Goal: Complete application form: Complete application form

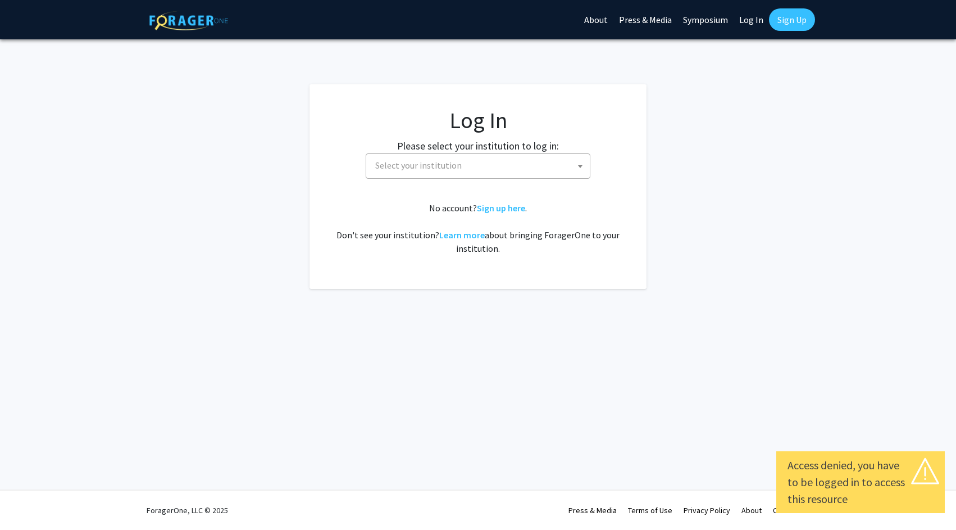
select select
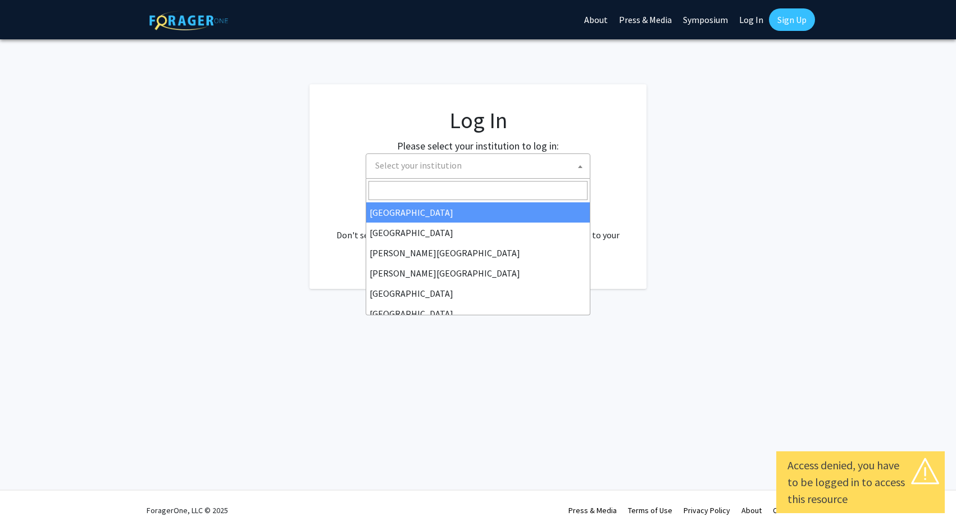
click at [410, 168] on span "Select your institution" at bounding box center [418, 165] width 87 height 11
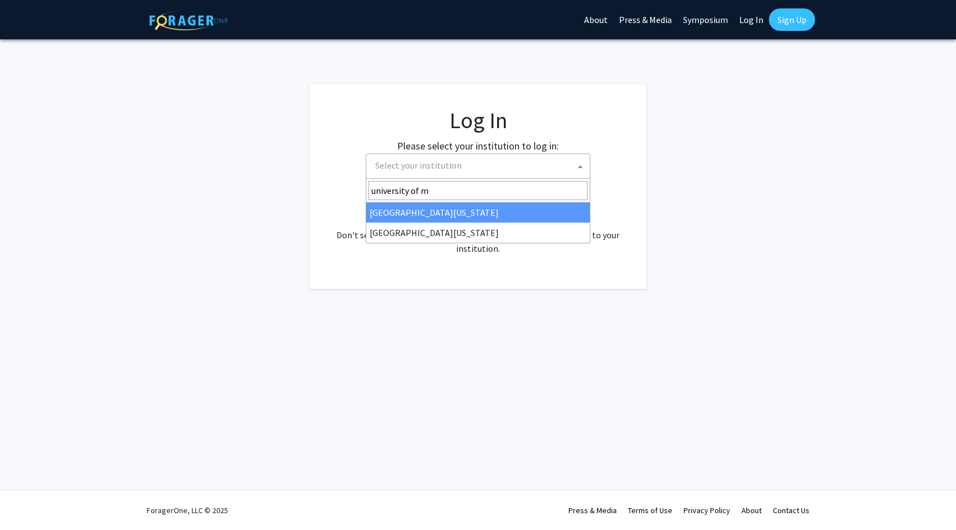
type input "university of mi"
select select "33"
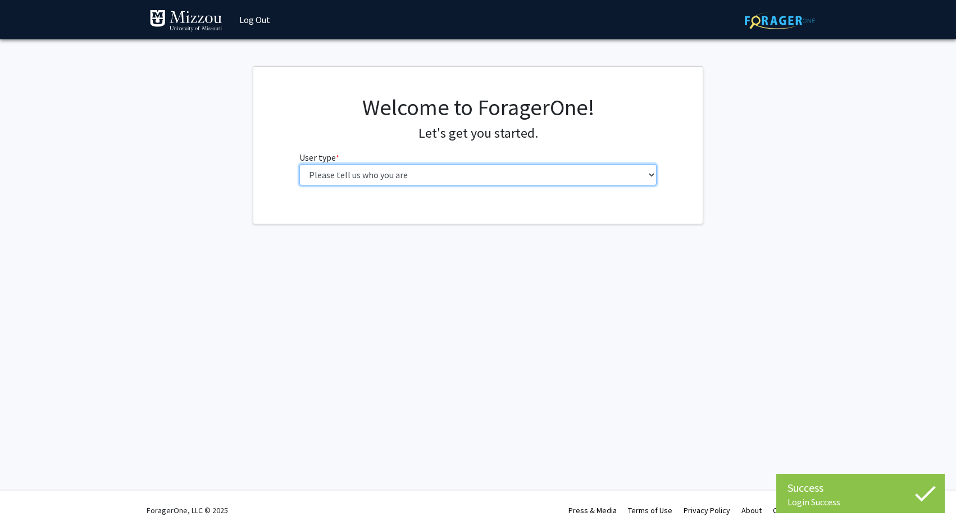
click at [475, 180] on select "Please tell us who you are Undergraduate Student Master's Student Doctoral Cand…" at bounding box center [478, 174] width 358 height 21
select select "1: undergrad"
click at [299, 164] on select "Please tell us who you are Undergraduate Student Master's Student Doctoral Cand…" at bounding box center [478, 174] width 358 height 21
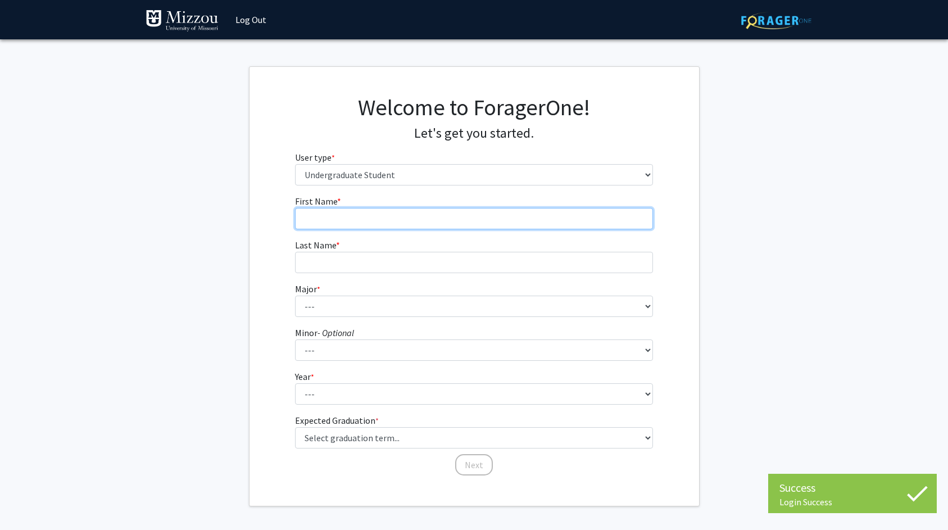
click at [447, 208] on input "First Name * required" at bounding box center [474, 218] width 358 height 21
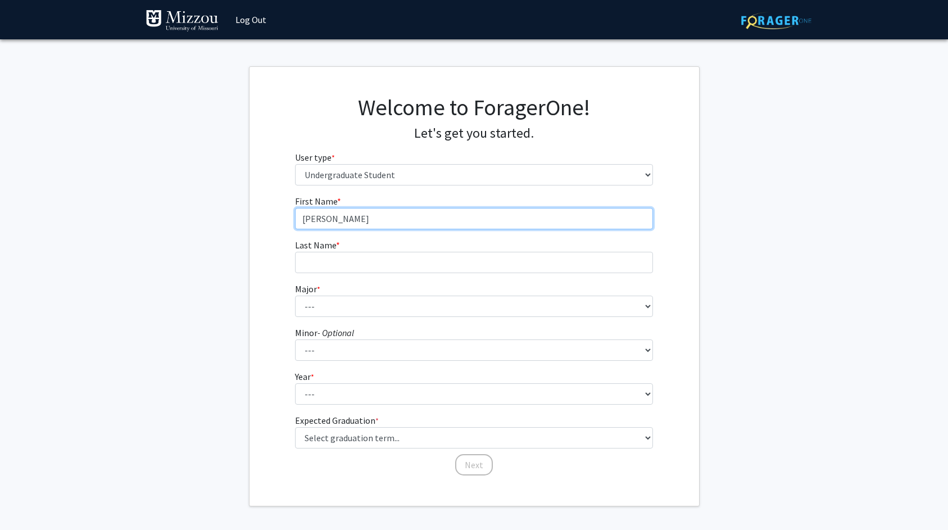
type input "[PERSON_NAME]"
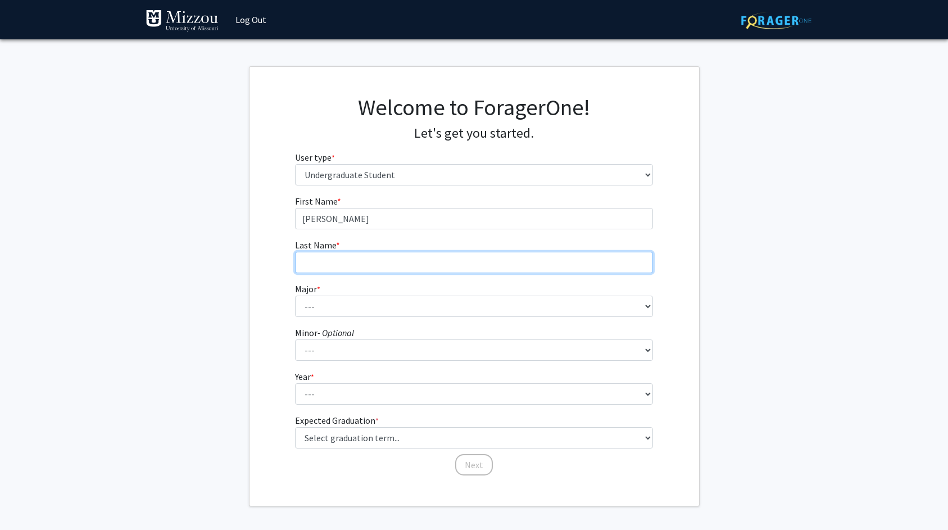
click at [411, 261] on input "Last Name * required" at bounding box center [474, 262] width 358 height 21
type input "[PERSON_NAME]"
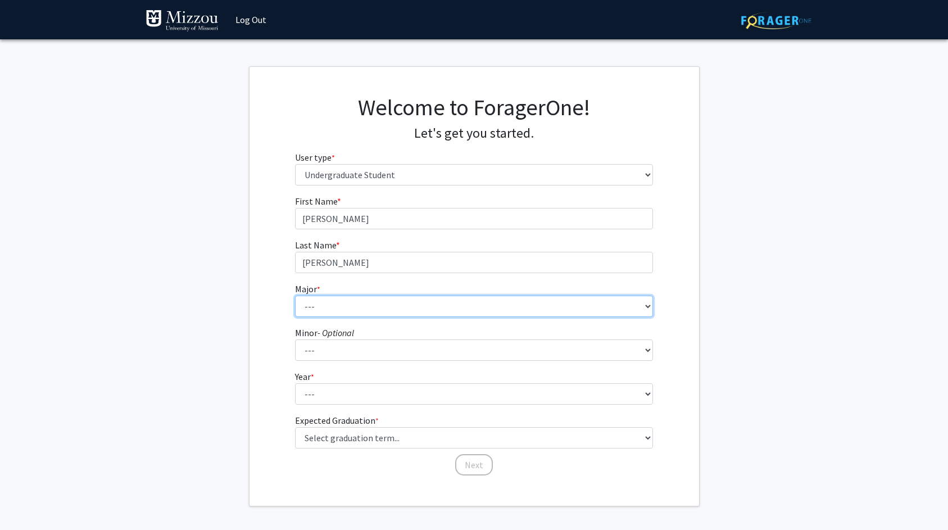
click at [381, 307] on select "--- Agribusiness Management Agricultural Education Agricultural Education: Comm…" at bounding box center [474, 306] width 358 height 21
select select "18: 2507"
click at [295, 296] on select "--- Agribusiness Management Agricultural Education Agricultural Education: Comm…" at bounding box center [474, 306] width 358 height 21
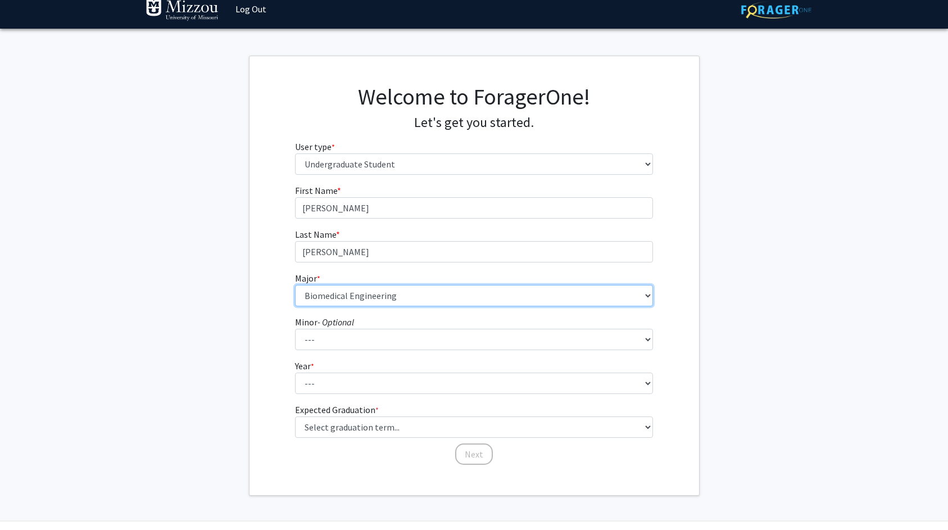
scroll to position [42, 0]
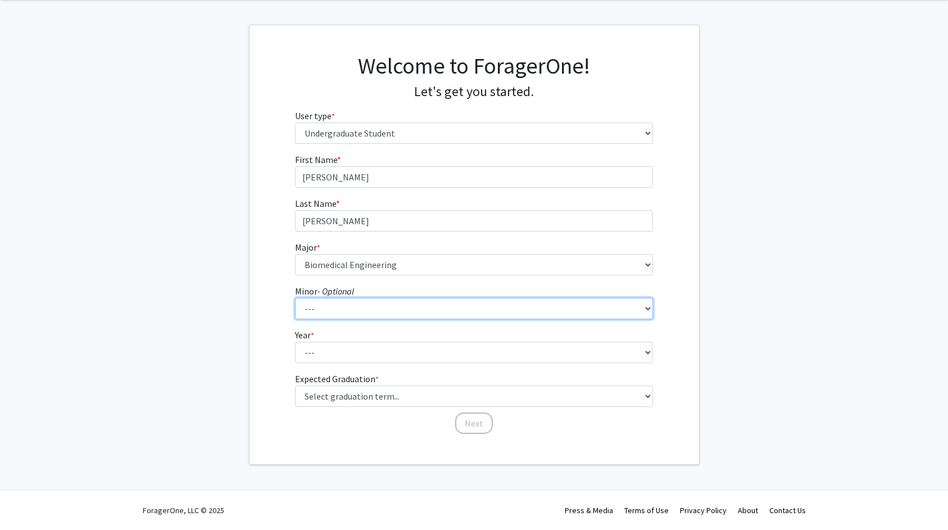
click at [371, 310] on select "--- Accountancy Aerospace Engineering Aerospace Studies Agribusiness Management…" at bounding box center [474, 308] width 358 height 21
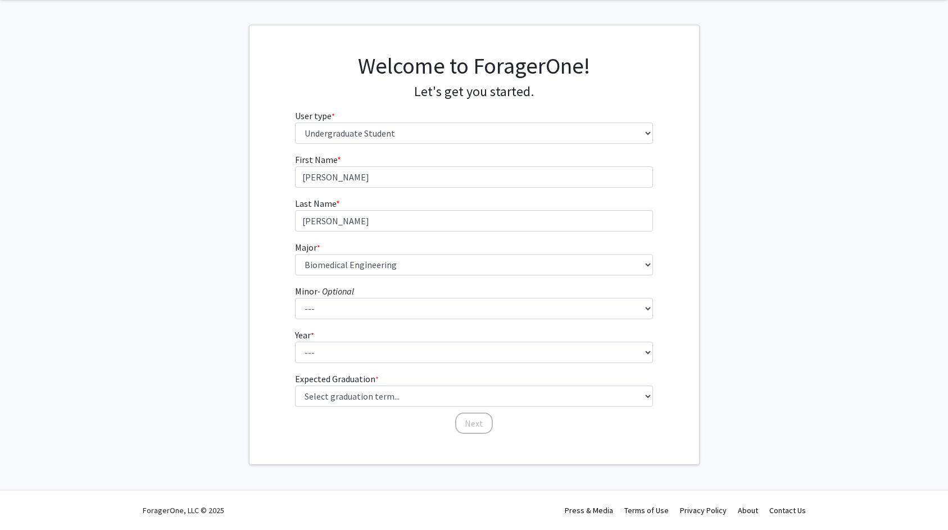
click at [349, 333] on fg-select "Year * required --- First-year Sophomore Junior Senior Postbaccalaureate Certif…" at bounding box center [474, 345] width 358 height 35
click at [347, 360] on select "--- First-year Sophomore Junior Senior Postbaccalaureate Certificate" at bounding box center [474, 352] width 358 height 21
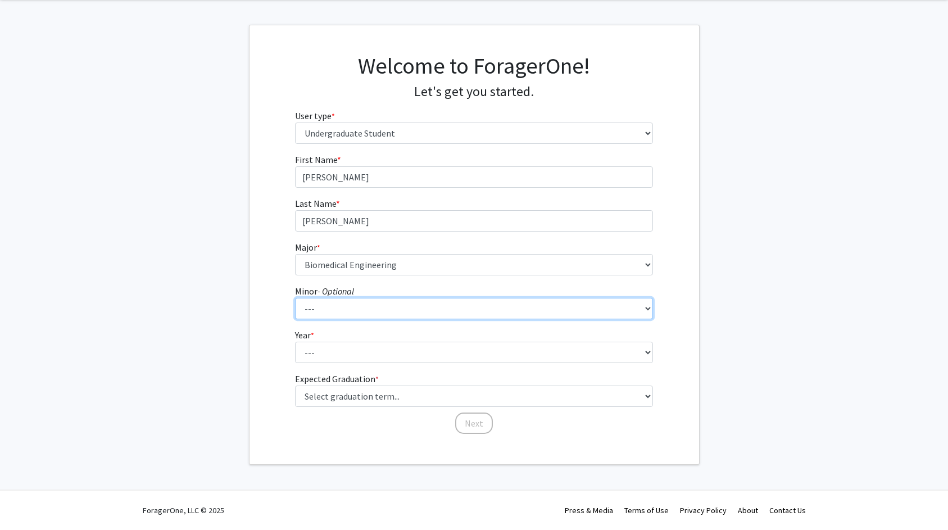
click at [445, 313] on select "--- Accountancy Aerospace Engineering Aerospace Studies Agribusiness Management…" at bounding box center [474, 308] width 358 height 21
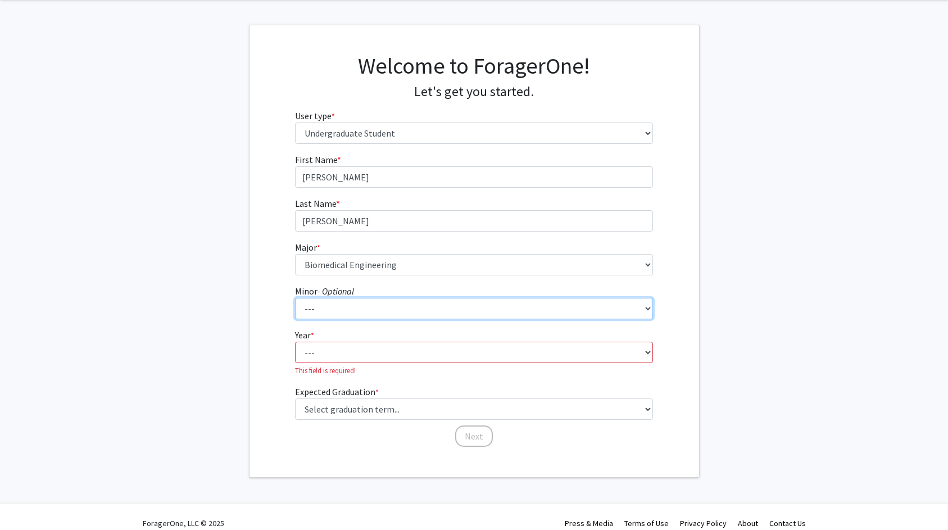
click at [368, 309] on select "--- Accountancy Aerospace Engineering Aerospace Studies Agribusiness Management…" at bounding box center [474, 308] width 358 height 21
click at [295, 298] on select "--- Accountancy Aerospace Engineering Aerospace Studies Agribusiness Management…" at bounding box center [474, 308] width 358 height 21
click at [360, 307] on select "--- Accountancy Aerospace Engineering Aerospace Studies Agribusiness Management…" at bounding box center [474, 308] width 358 height 21
select select "64: 2020"
click at [295, 298] on select "--- Accountancy Aerospace Engineering Aerospace Studies Agribusiness Management…" at bounding box center [474, 308] width 358 height 21
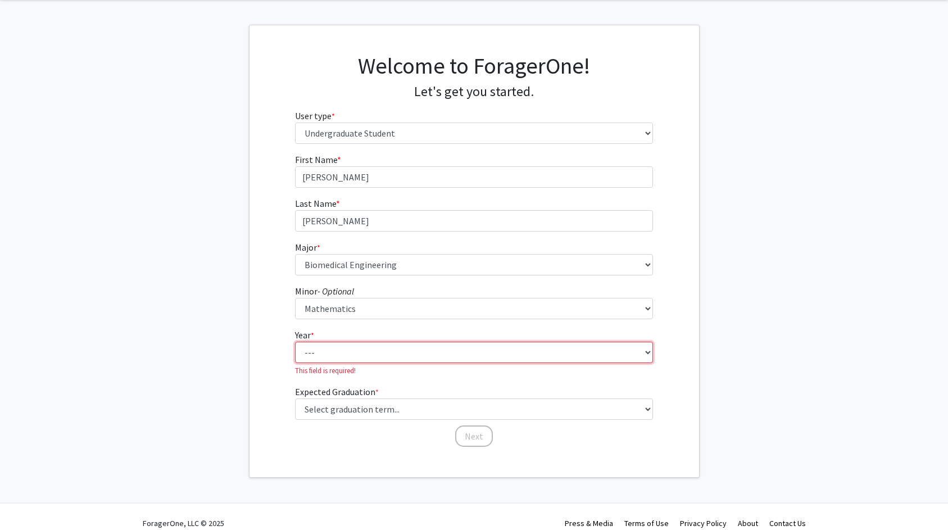
click at [365, 349] on select "--- First-year Sophomore Junior Senior Postbaccalaureate Certificate" at bounding box center [474, 352] width 358 height 21
select select "2: sophomore"
click at [295, 342] on select "--- First-year Sophomore Junior Senior Postbaccalaureate Certificate" at bounding box center [474, 352] width 358 height 21
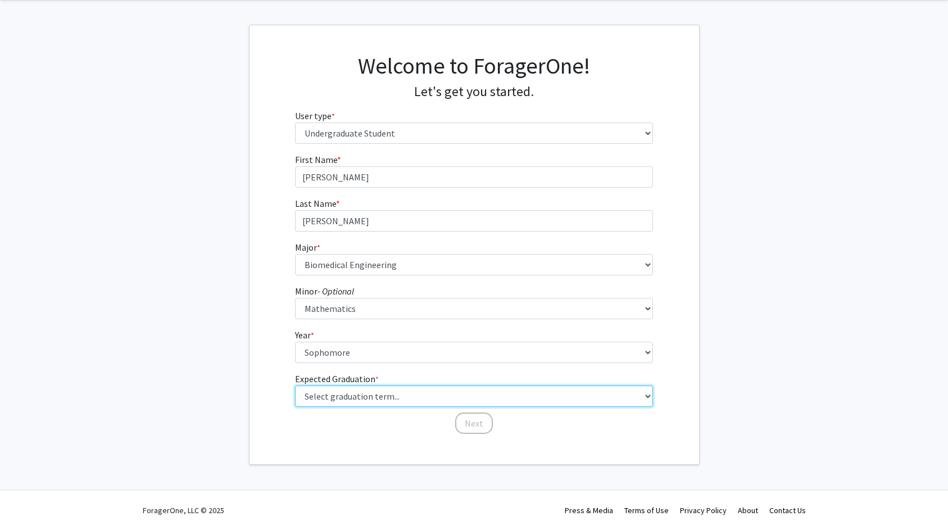
click at [366, 397] on select "Select graduation term... Spring 2025 Summer 2025 Fall 2025 Winter 2025 Spring …" at bounding box center [474, 395] width 358 height 21
select select "13: spring_2028"
click at [295, 385] on select "Select graduation term... Spring 2025 Summer 2025 Fall 2025 Winter 2025 Spring …" at bounding box center [474, 395] width 358 height 21
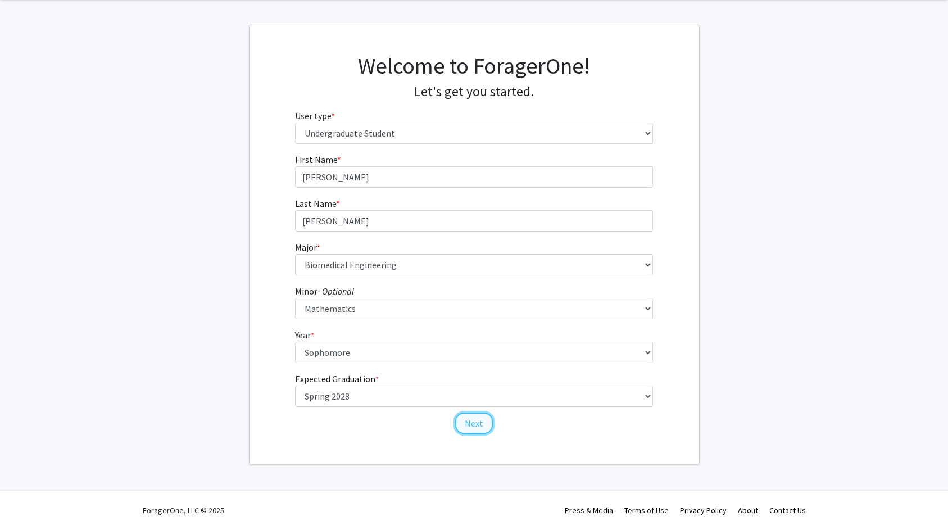
click at [474, 425] on button "Next" at bounding box center [474, 422] width 38 height 21
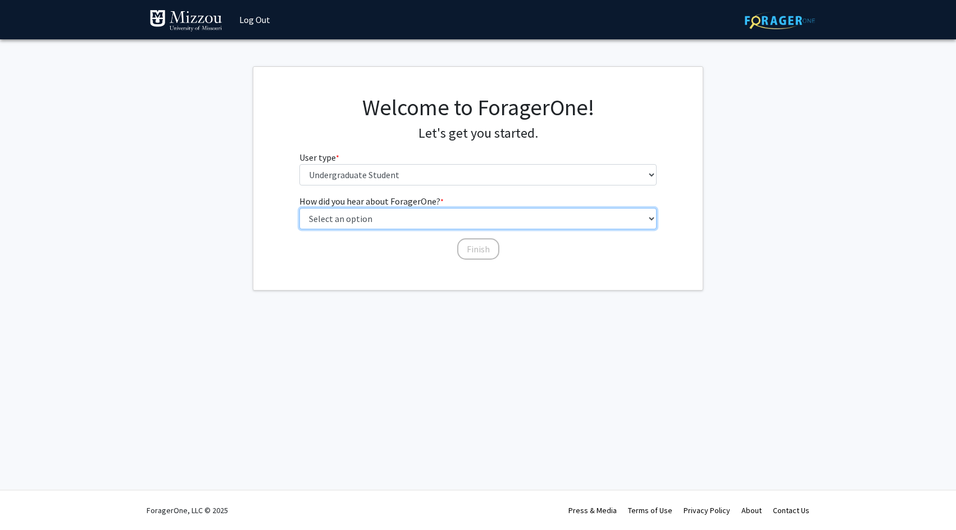
click at [410, 220] on select "Select an option Peer/student recommendation Faculty/staff recommendation Unive…" at bounding box center [478, 218] width 358 height 21
select select "3: university_website"
click at [299, 208] on select "Select an option Peer/student recommendation Faculty/staff recommendation Unive…" at bounding box center [478, 218] width 358 height 21
click at [471, 246] on button "Finish" at bounding box center [478, 248] width 42 height 21
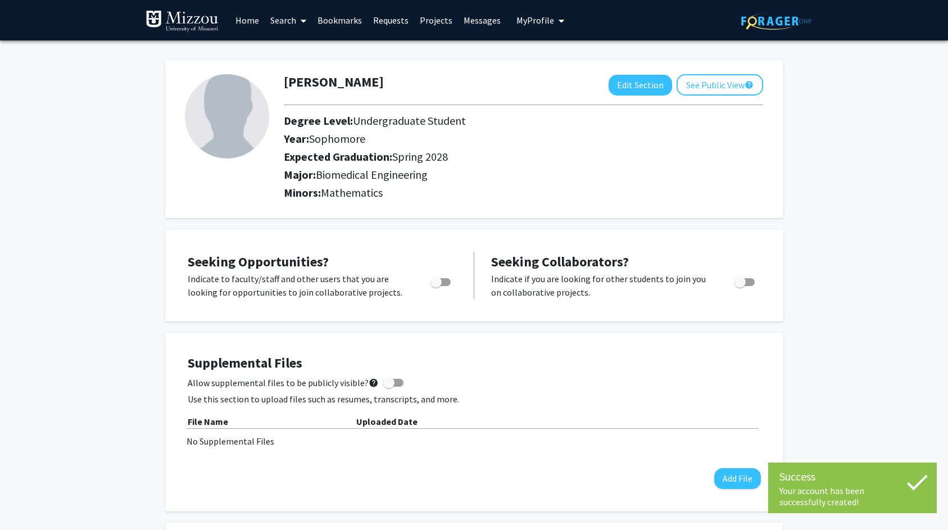
click at [442, 283] on span "Toggle" at bounding box center [440, 282] width 20 height 8
click at [436, 286] on input "Are you actively seeking opportunities?" at bounding box center [435, 286] width 1 height 1
checkbox input "true"
